Goal: Complete application form: Complete application form

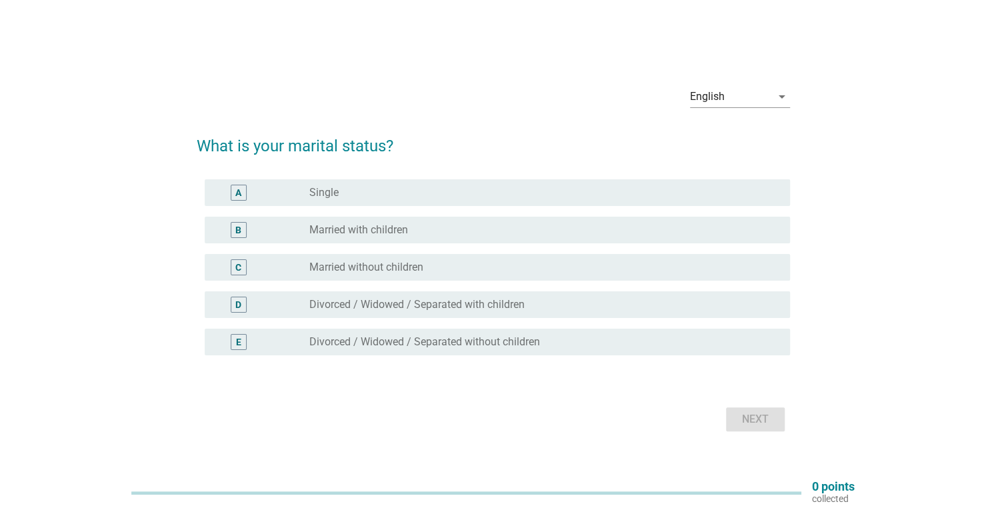
click at [353, 231] on label "Married with children" at bounding box center [358, 229] width 99 height 13
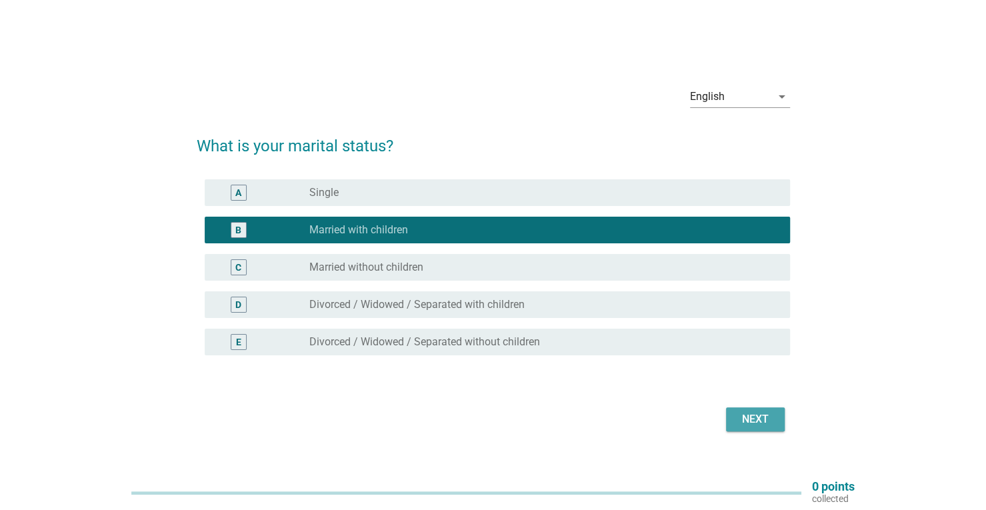
click at [765, 422] on div "Next" at bounding box center [754, 419] width 37 height 16
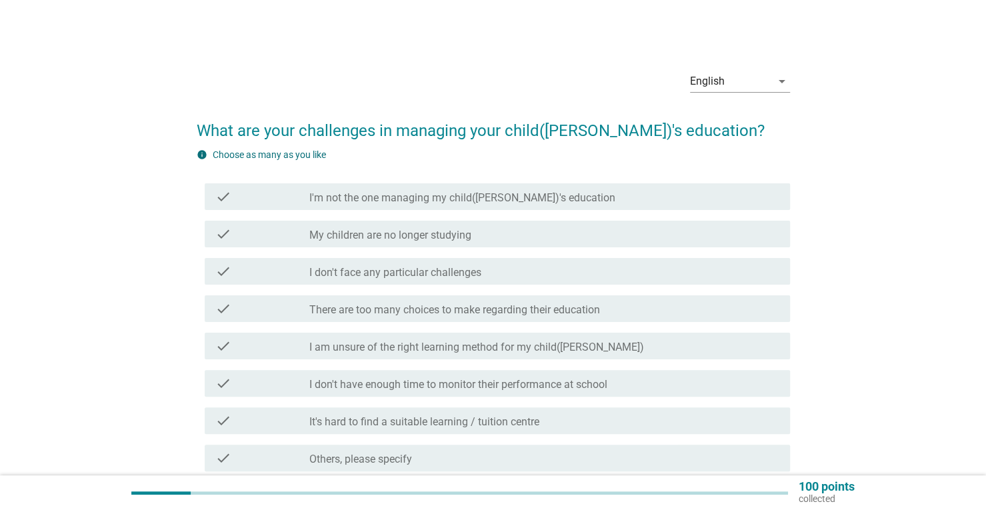
drag, startPoint x: 319, startPoint y: 194, endPoint x: 491, endPoint y: 132, distance: 182.2
click at [491, 132] on form "What are your challenges in managing your child([PERSON_NAME])'s education? inf…" at bounding box center [493, 320] width 593 height 430
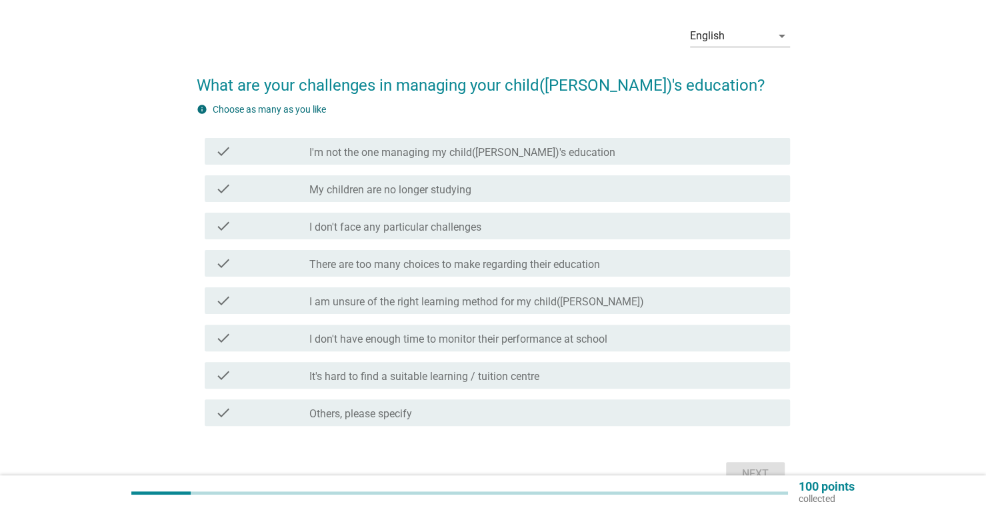
scroll to position [67, 0]
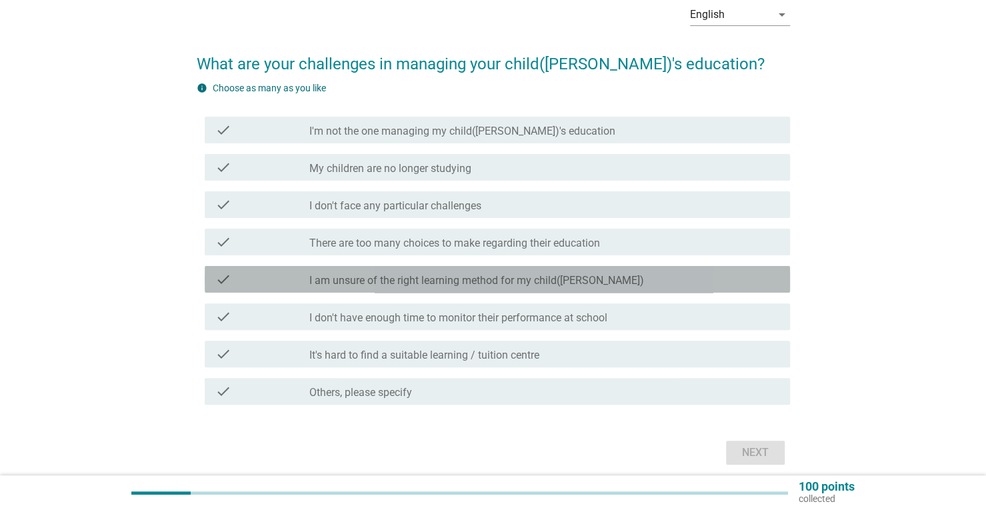
click at [405, 281] on label "I am unsure of the right learning method for my child([PERSON_NAME])" at bounding box center [476, 280] width 335 height 13
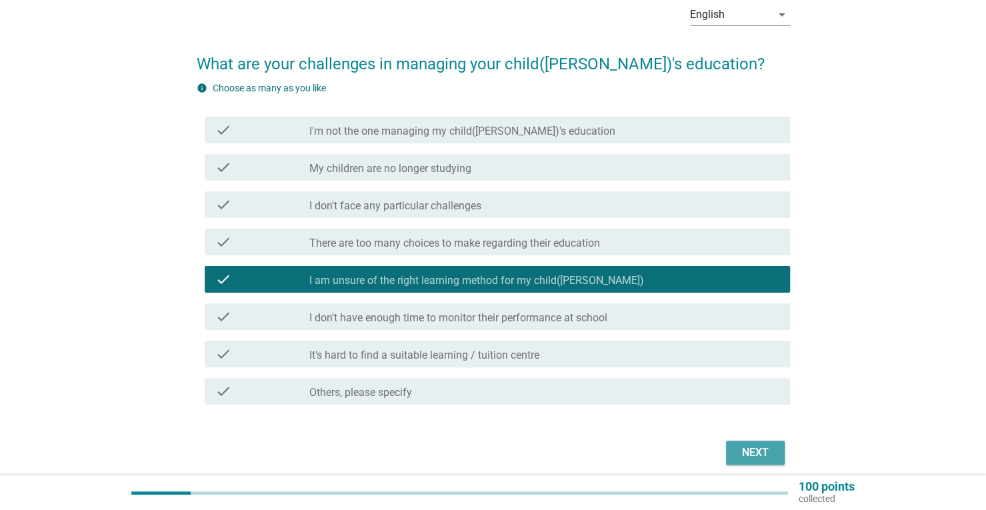
click at [768, 455] on div "Next" at bounding box center [754, 453] width 37 height 16
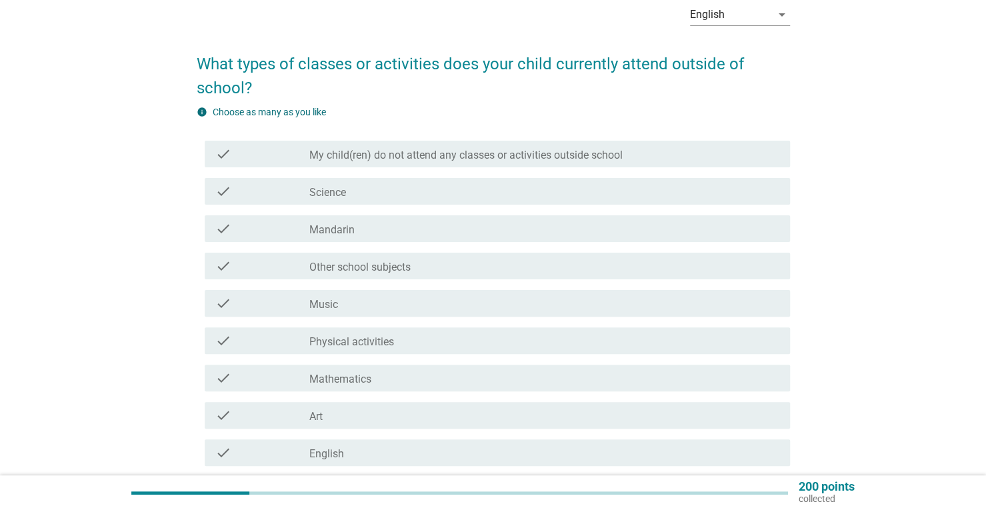
click at [359, 427] on div "check check_box_outline_blank Art" at bounding box center [497, 415] width 585 height 27
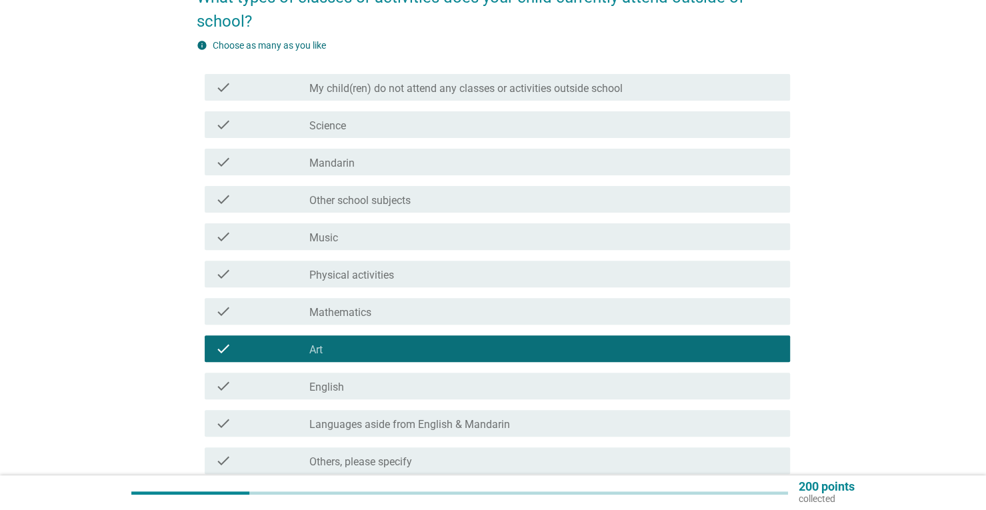
scroll to position [200, 0]
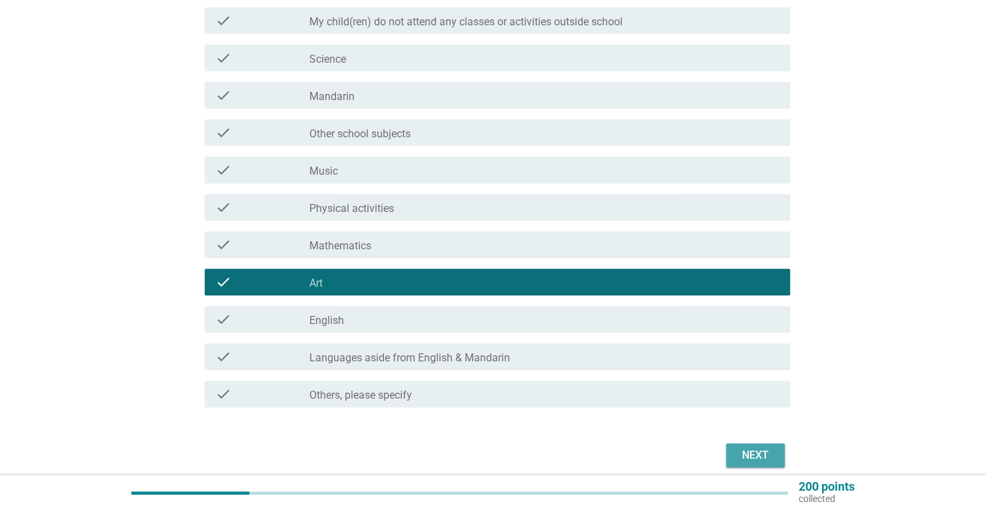
click at [750, 454] on div "Next" at bounding box center [754, 455] width 37 height 16
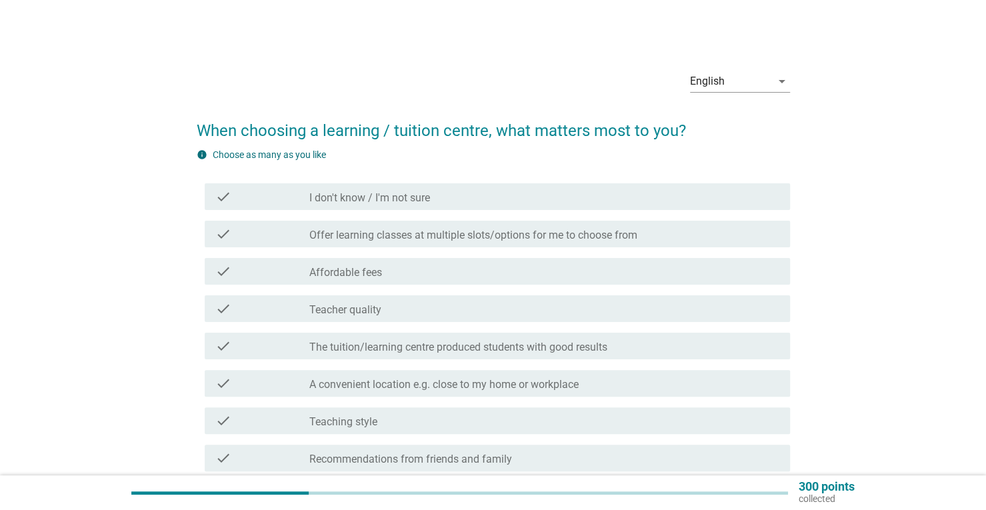
click at [365, 277] on label "Affordable fees" at bounding box center [345, 272] width 73 height 13
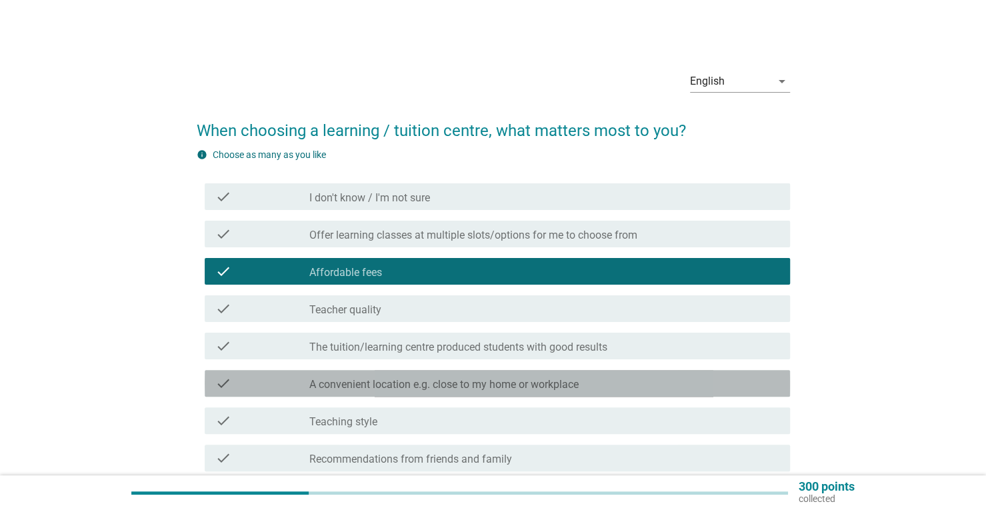
click at [392, 385] on label "A convenient location e.g. close to my home or workplace" at bounding box center [443, 384] width 269 height 13
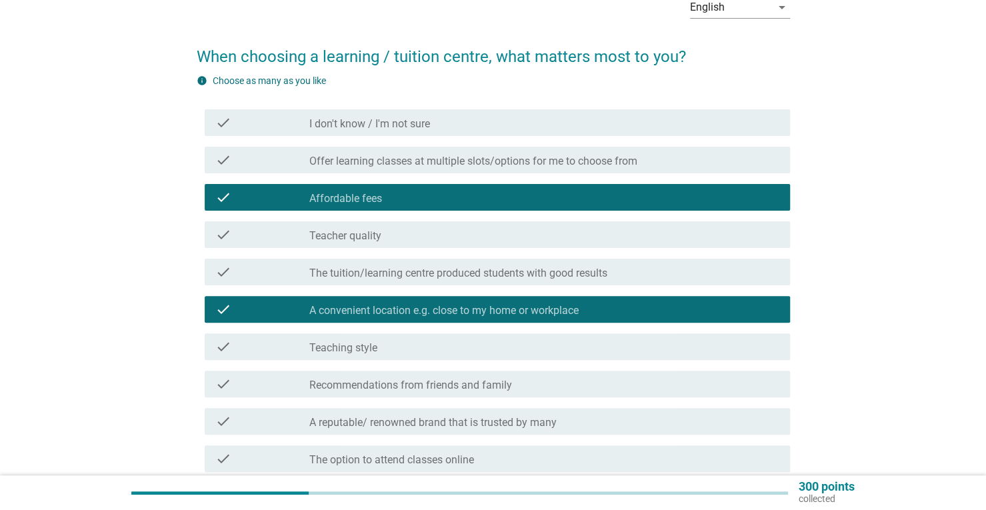
scroll to position [133, 0]
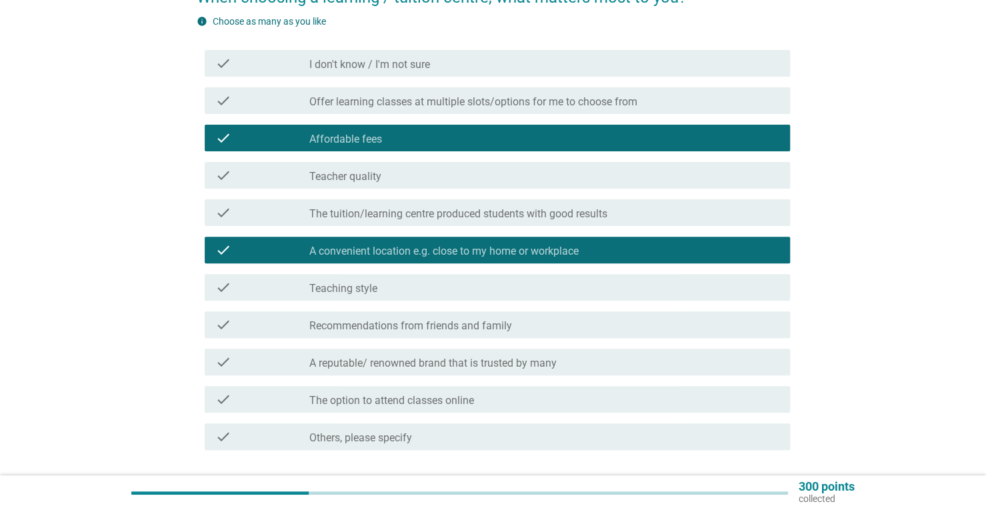
click at [417, 181] on div "check_box_outline_blank Teacher quality" at bounding box center [544, 175] width 470 height 16
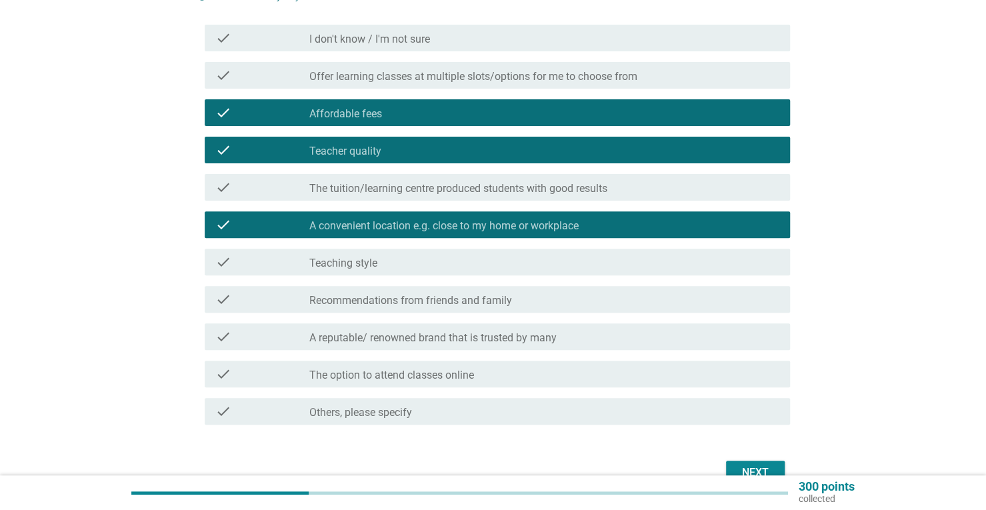
scroll to position [200, 0]
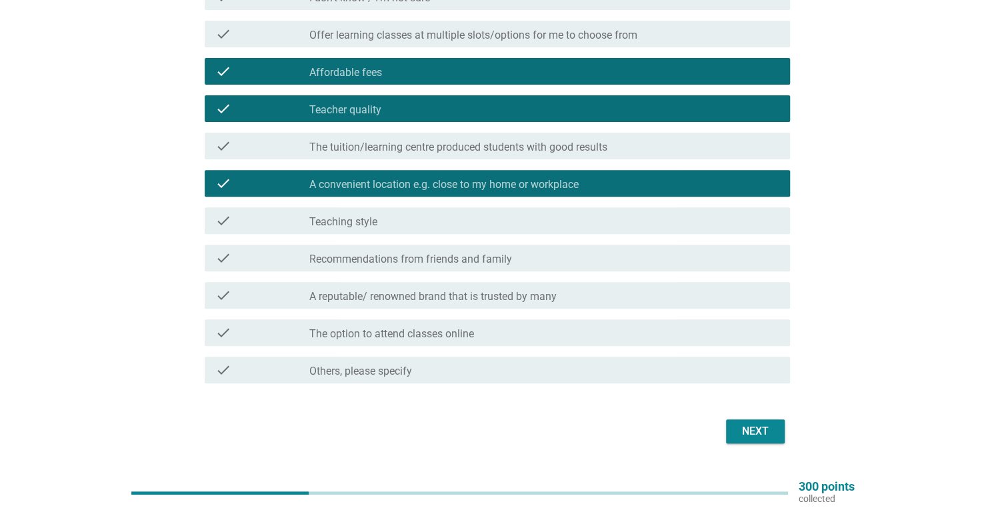
click at [745, 427] on div "Next" at bounding box center [754, 431] width 37 height 16
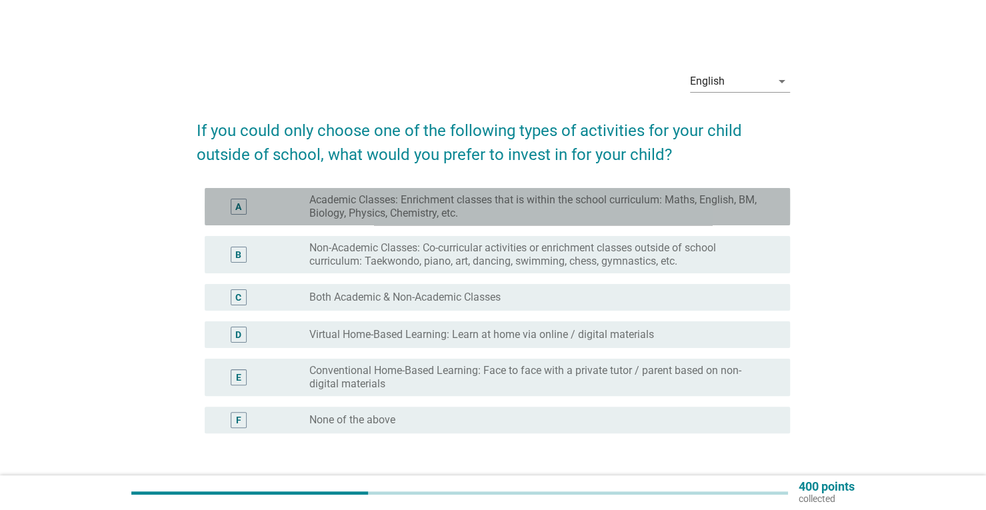
click at [429, 205] on label "Academic Classes: Enrichment classes that is within the school curriculum: Math…" at bounding box center [538, 206] width 459 height 27
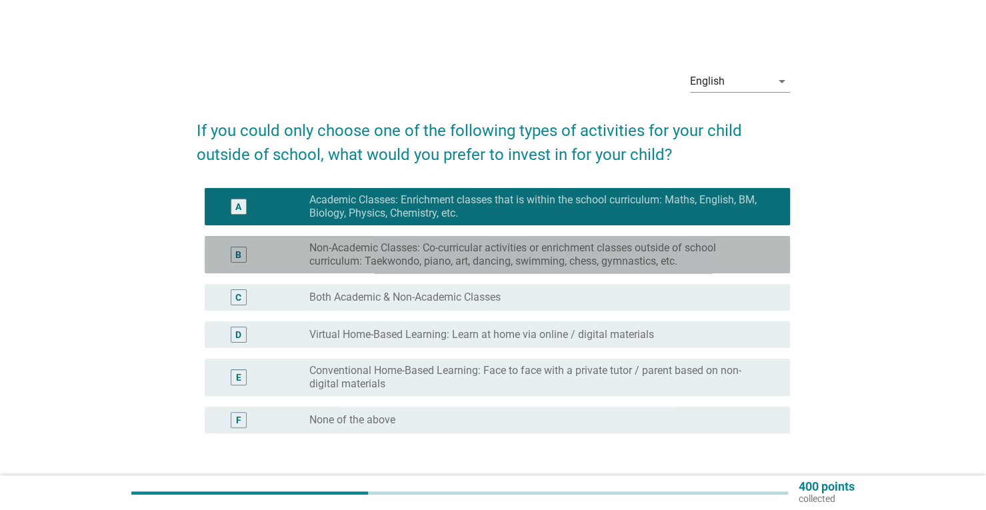
click at [407, 250] on label "Non-Academic Classes: Co-curricular activities or enrichment classes outside of…" at bounding box center [538, 254] width 459 height 27
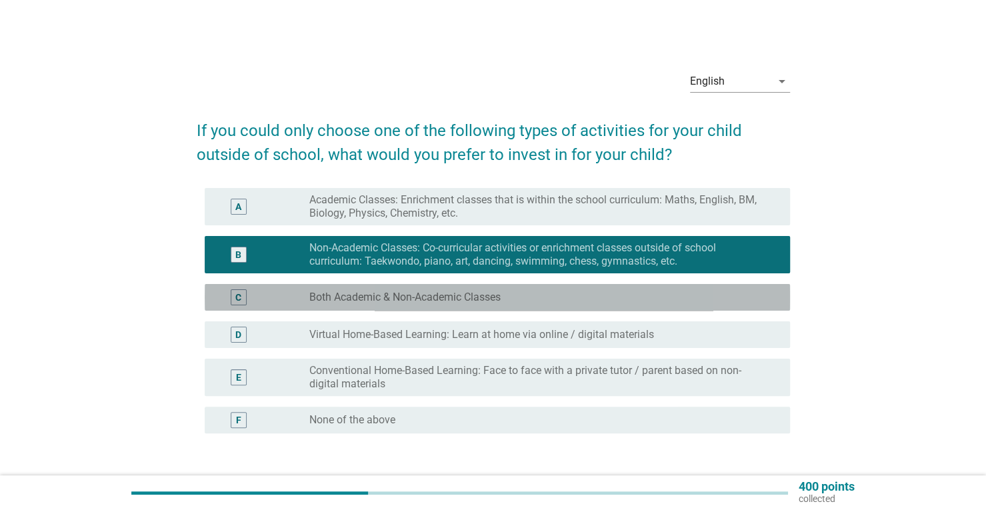
click at [432, 301] on label "Both Academic & Non-Academic Classes" at bounding box center [404, 297] width 191 height 13
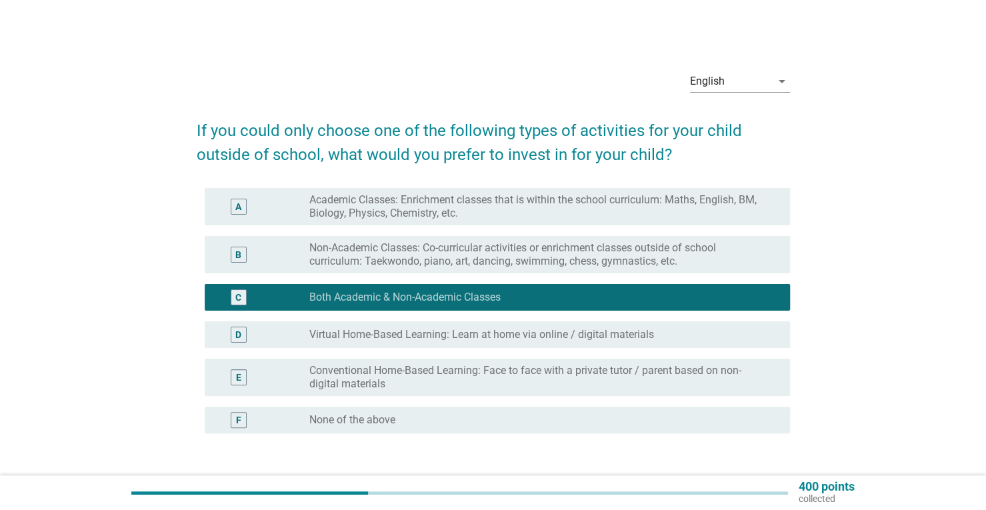
scroll to position [67, 0]
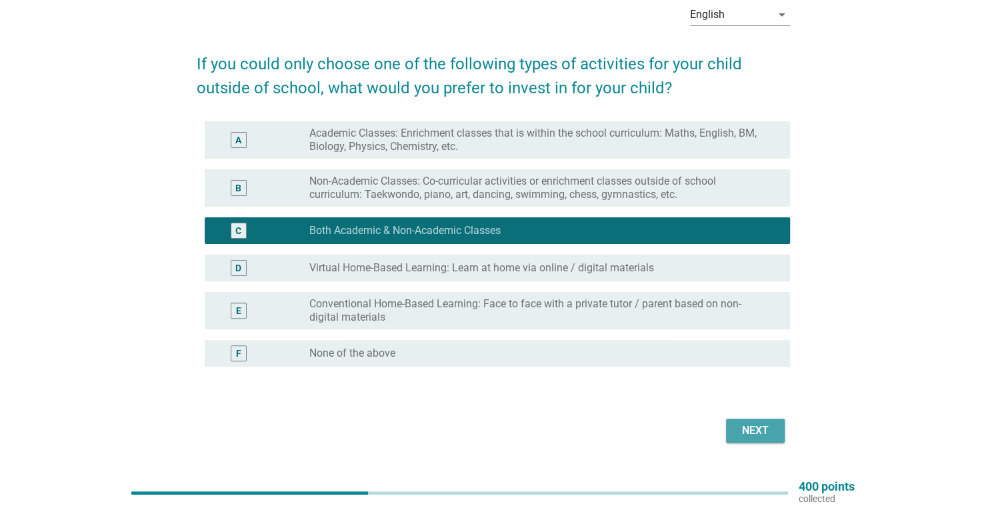
click at [758, 430] on div "Next" at bounding box center [754, 431] width 37 height 16
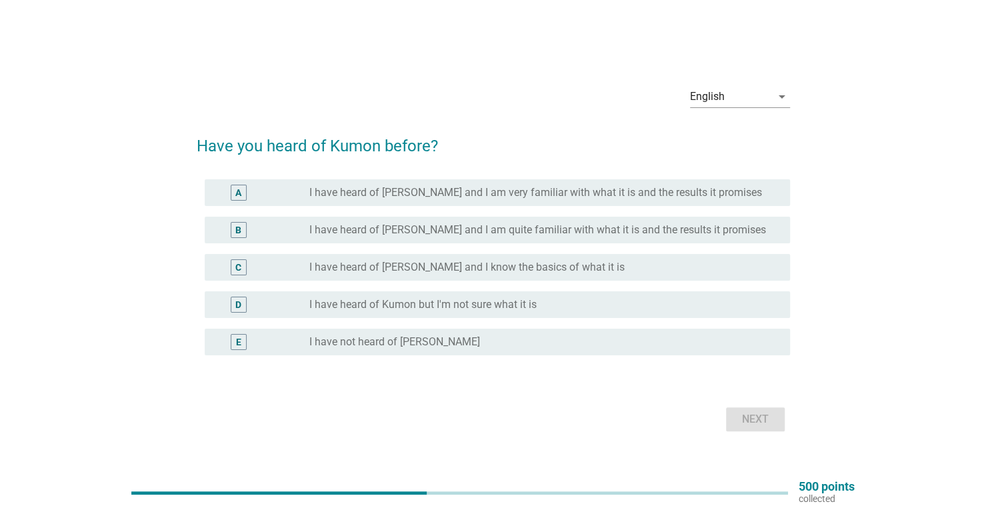
click at [479, 197] on label "I have heard of [PERSON_NAME] and I am very familiar with what it is and the re…" at bounding box center [535, 192] width 453 height 13
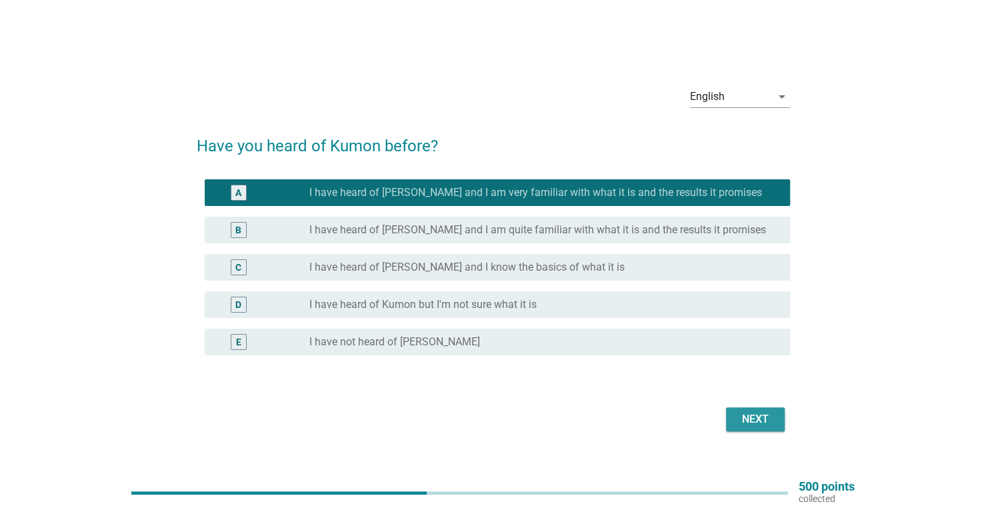
drag, startPoint x: 741, startPoint y: 411, endPoint x: 632, endPoint y: 397, distance: 110.2
click at [632, 397] on form "Have you heard of Kumon before? A radio_button_checked I have heard of [PERSON_…" at bounding box center [493, 278] width 593 height 315
click at [621, 225] on label "I have heard of [PERSON_NAME] and I am quite familiar with what it is and the r…" at bounding box center [537, 229] width 457 height 13
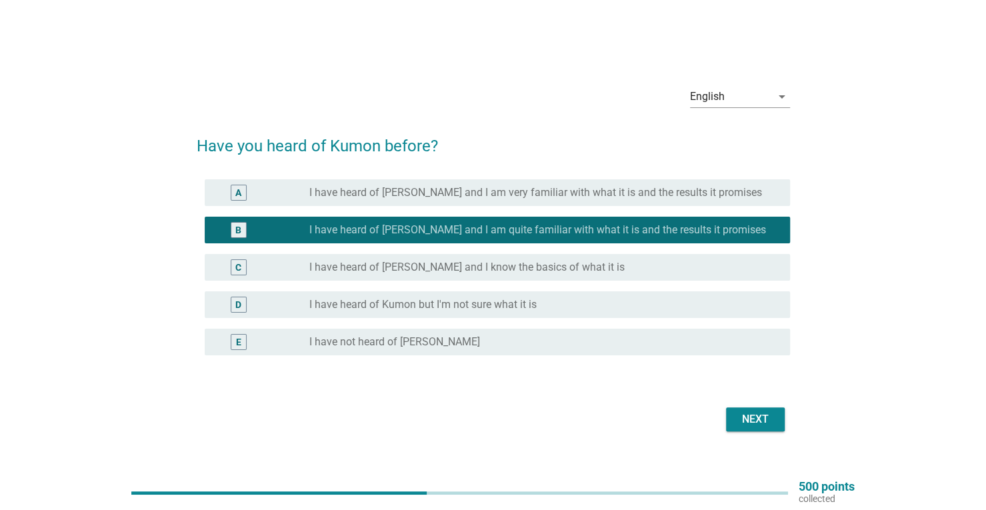
click at [543, 270] on label "I have heard of [PERSON_NAME] and I know the basics of what it is" at bounding box center [466, 267] width 315 height 13
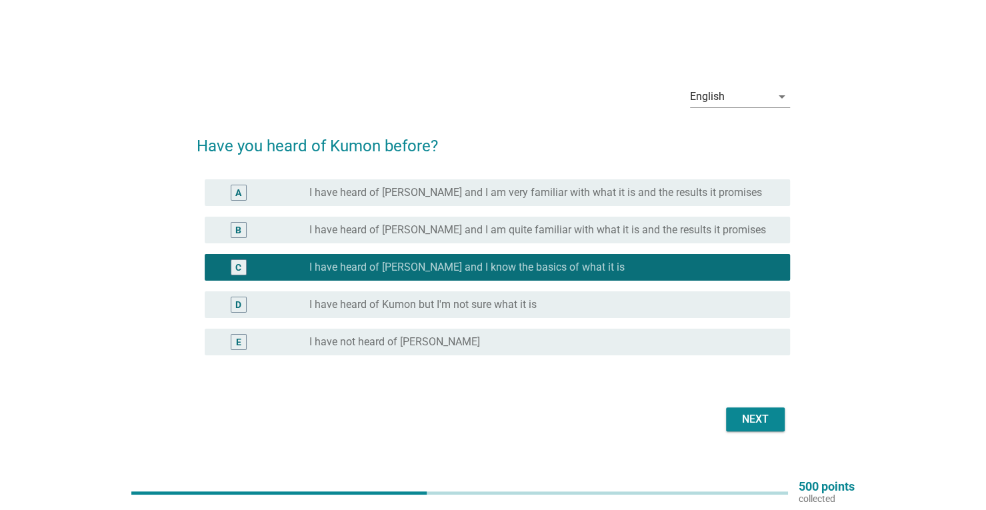
click at [753, 422] on div "Next" at bounding box center [754, 419] width 37 height 16
